Goal: Task Accomplishment & Management: Use online tool/utility

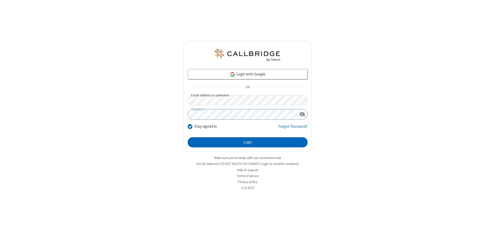
click at [248, 142] on button "Login" at bounding box center [248, 143] width 120 height 10
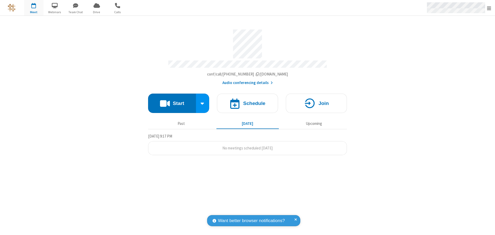
click at [489, 8] on span "Open menu" at bounding box center [489, 8] width 4 height 5
click at [34, 8] on span "button" at bounding box center [33, 5] width 19 height 9
click at [248, 102] on h4 "Schedule" at bounding box center [254, 103] width 22 height 5
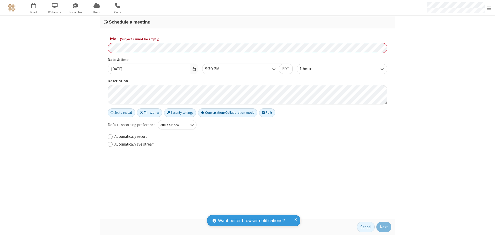
click at [248, 22] on h3 "Schedule a meeting" at bounding box center [247, 22] width 287 height 5
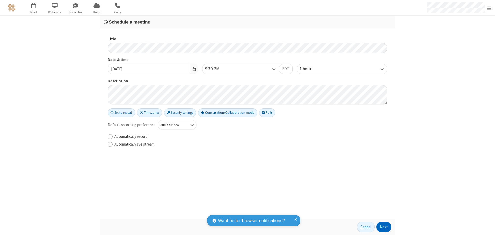
click at [384, 227] on button "Next" at bounding box center [384, 227] width 15 height 10
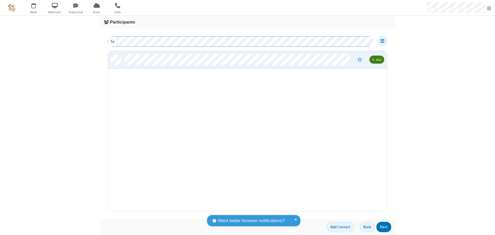
scroll to position [156, 275]
click at [384, 227] on button "Next" at bounding box center [384, 227] width 15 height 10
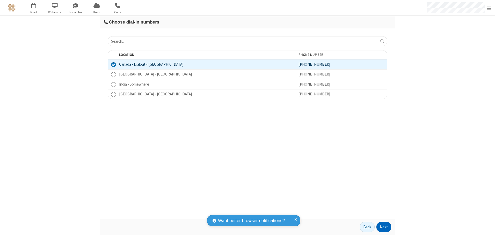
click at [384, 227] on button "Next" at bounding box center [384, 227] width 15 height 10
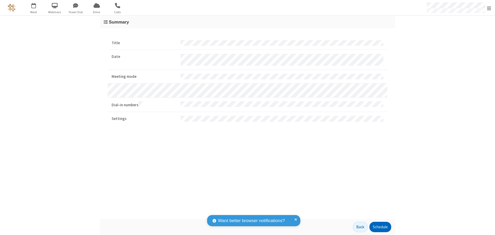
click at [380, 227] on button "Schedule" at bounding box center [381, 227] width 22 height 10
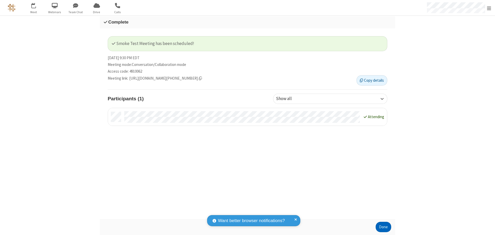
click at [384, 227] on button "Done" at bounding box center [384, 227] width 16 height 10
